Goal: Information Seeking & Learning: Learn about a topic

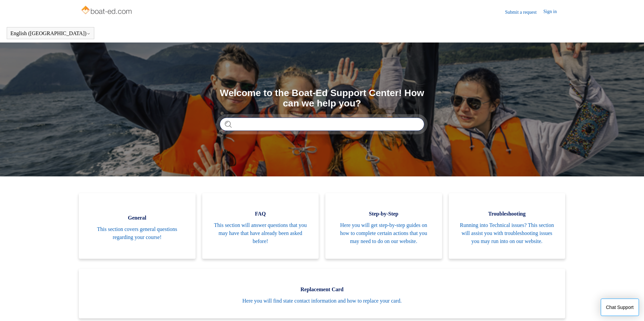
click at [280, 126] on input "Search" at bounding box center [322, 124] width 204 height 13
type input "******"
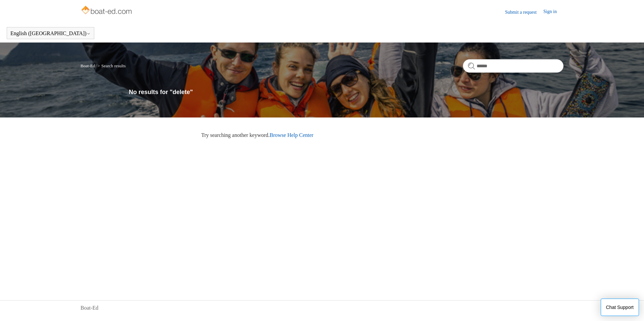
click at [286, 136] on link "Browse Help Center" at bounding box center [291, 135] width 44 height 6
